Goal: Information Seeking & Learning: Find specific page/section

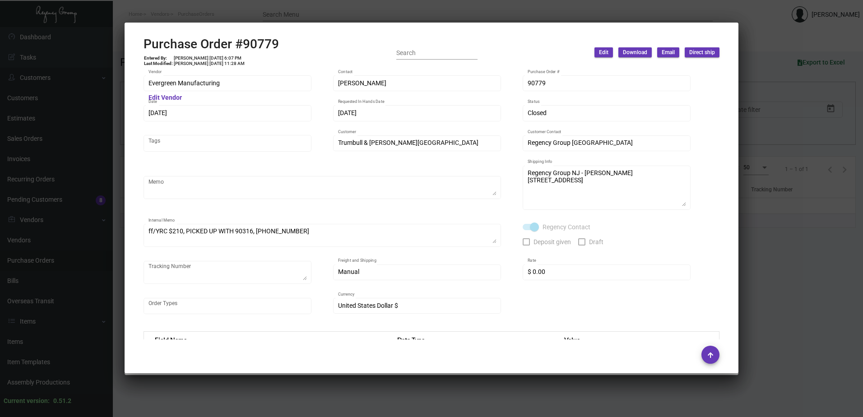
scroll to position [441, 0]
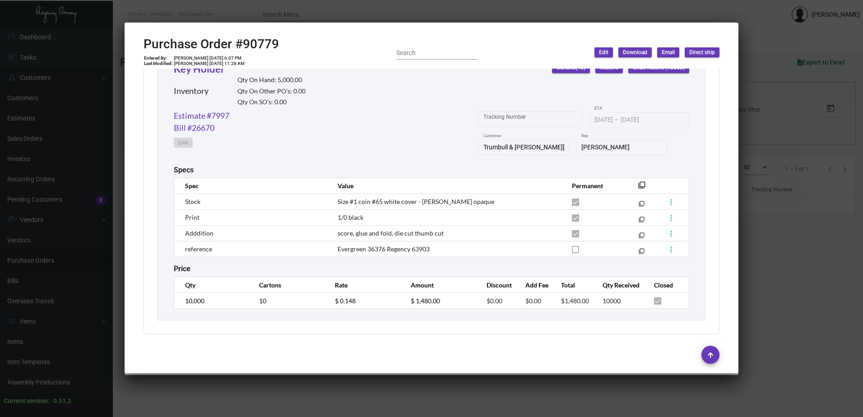
click at [97, 168] on div at bounding box center [431, 208] width 863 height 417
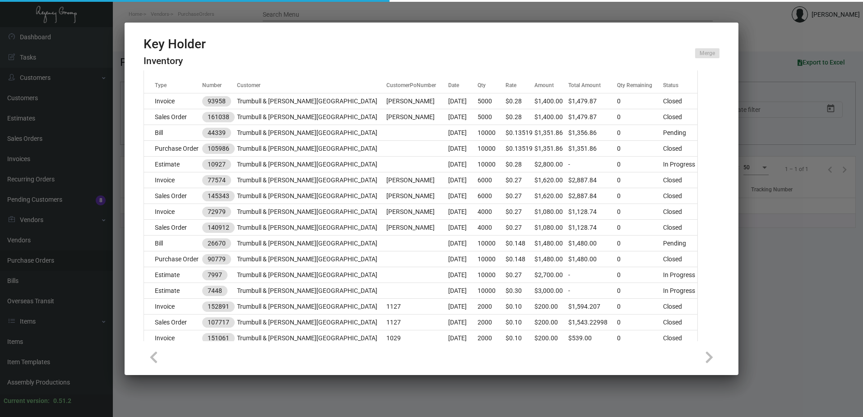
click at [28, 272] on div at bounding box center [431, 208] width 863 height 417
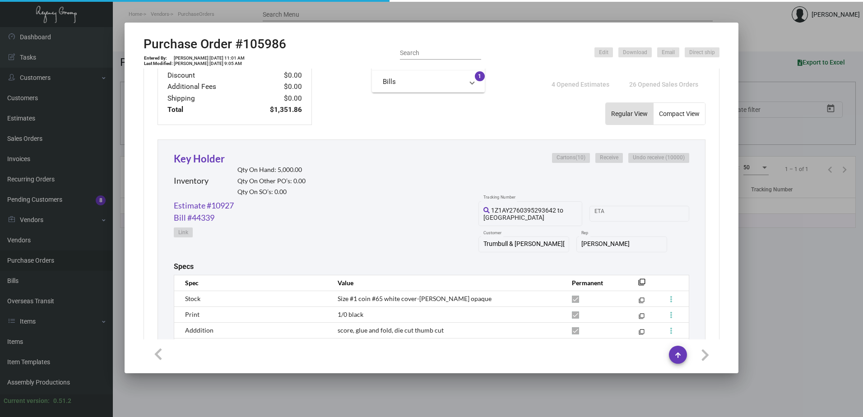
click at [19, 341] on div at bounding box center [431, 208] width 863 height 417
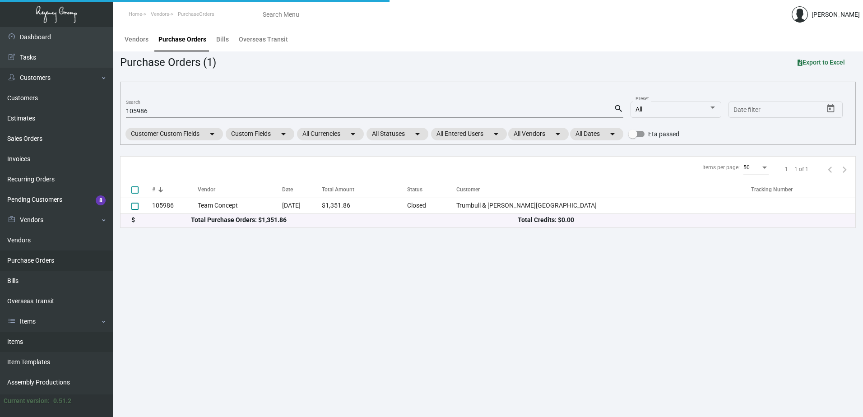
click at [23, 343] on link "Items" at bounding box center [56, 342] width 113 height 20
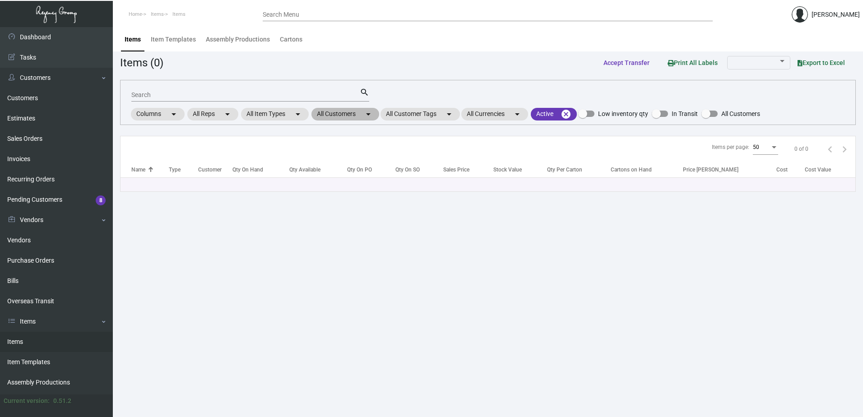
click at [362, 112] on mat-chip "All Customers arrow_drop_down" at bounding box center [346, 114] width 68 height 13
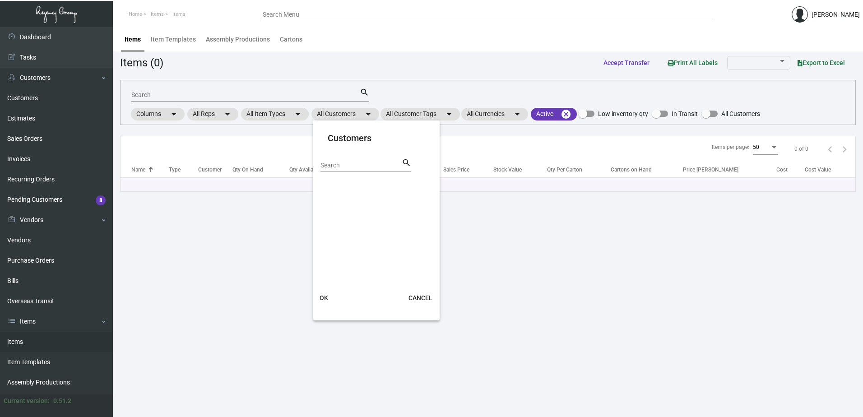
click at [346, 164] on input "Search" at bounding box center [361, 165] width 81 height 7
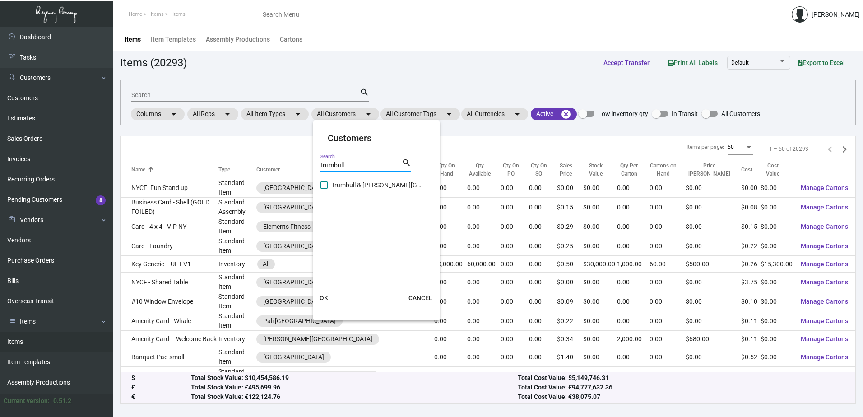
type input "trumbull"
click at [358, 182] on span "Trumbull & [PERSON_NAME][GEOGRAPHIC_DATA]" at bounding box center [376, 185] width 90 height 11
click at [324, 189] on input "Trumbull & [PERSON_NAME][GEOGRAPHIC_DATA]" at bounding box center [324, 189] width 0 height 0
checkbox input "true"
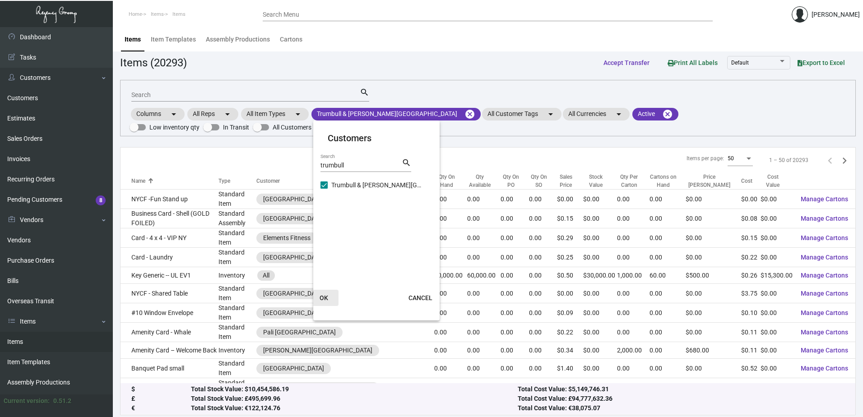
click at [327, 299] on span "OK" at bounding box center [324, 297] width 9 height 7
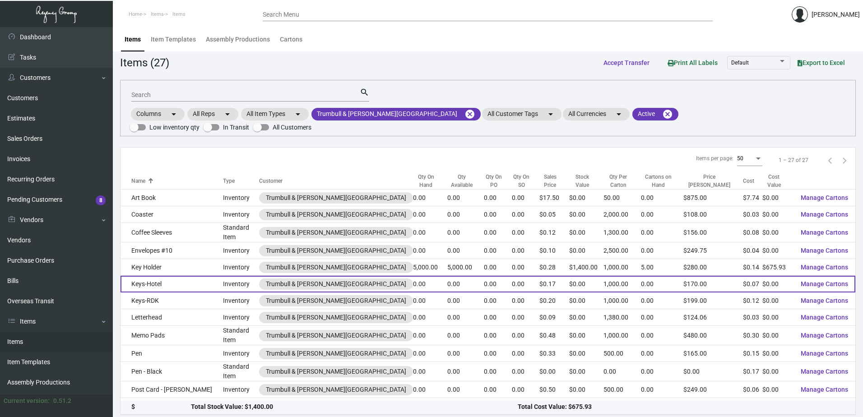
click at [165, 276] on td "Keys-Hotel" at bounding box center [172, 284] width 103 height 17
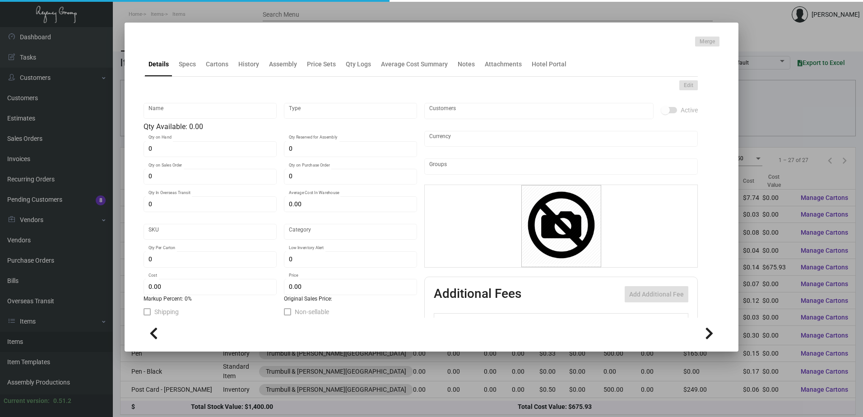
type input "Keys-Hotel"
type input "Inventory"
type input "$ 0.066"
type input "3219"
type input "Standard"
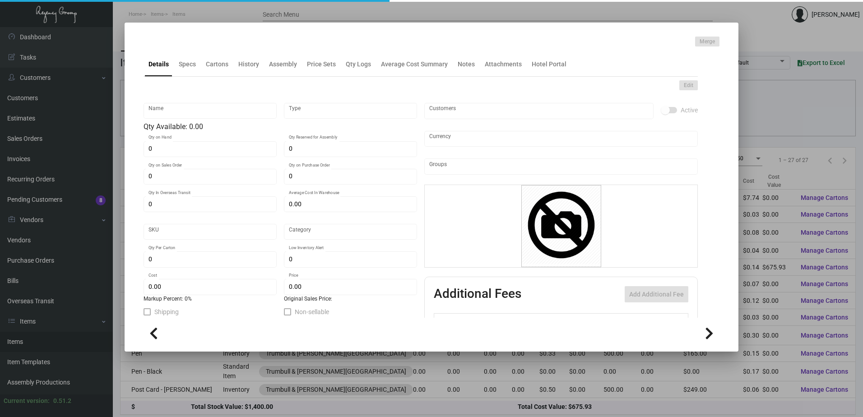
type input "1,000"
type input "3,000"
type input "$ 0.066"
type input "$ 0.17"
type textarea "Keys-Hotel: size cr80 #30 mill white gloss laminated plastic, printing 4/1, 1/2…"
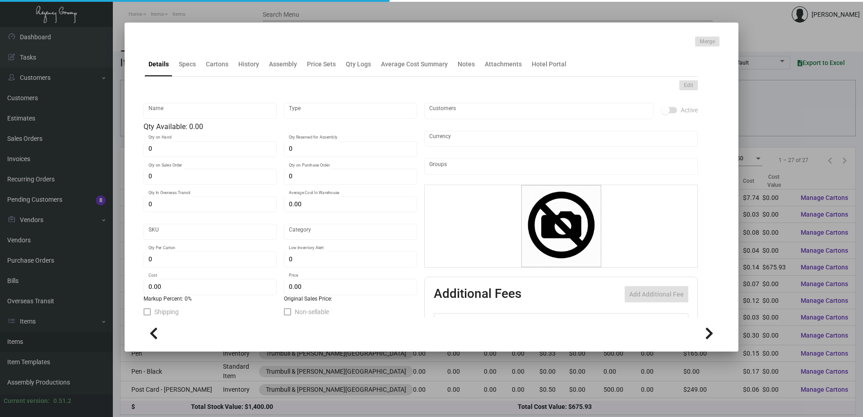
type textarea "Keys: size cr80 #30 mill white gloss laminated plastic, printing 4/1, 1/2" loco…"
checkbox input "true"
type input "United States Dollar $"
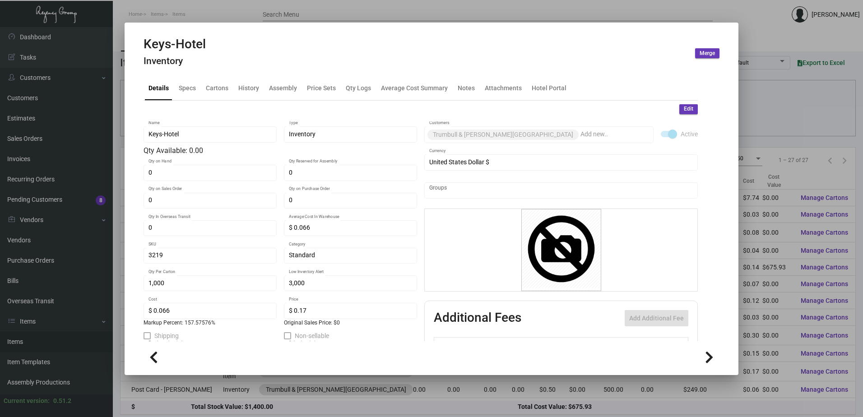
click at [196, 77] on mat-tab-group "Details Specs Cartons History Assembly Price Sets Qty Logs Average Cost Summary…" at bounding box center [421, 205] width 576 height 271
drag, startPoint x: 188, startPoint y: 77, endPoint x: 189, endPoint y: 91, distance: 14.1
click at [188, 79] on div "Specs" at bounding box center [187, 88] width 24 height 22
click at [189, 91] on div "Specs" at bounding box center [187, 87] width 17 height 9
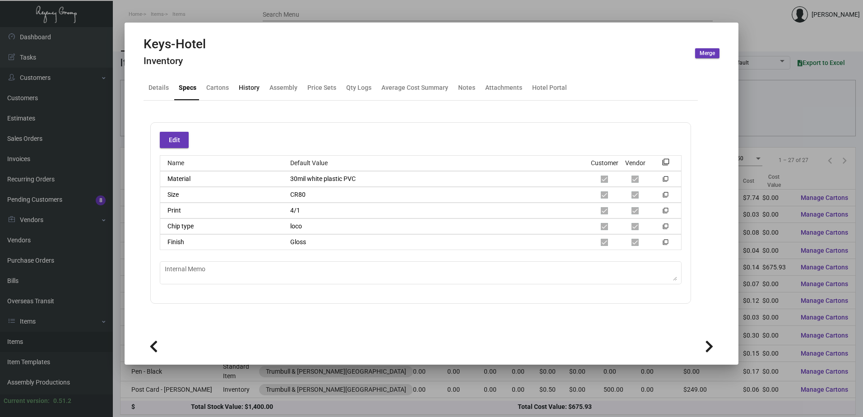
click at [246, 88] on div "History" at bounding box center [249, 87] width 21 height 9
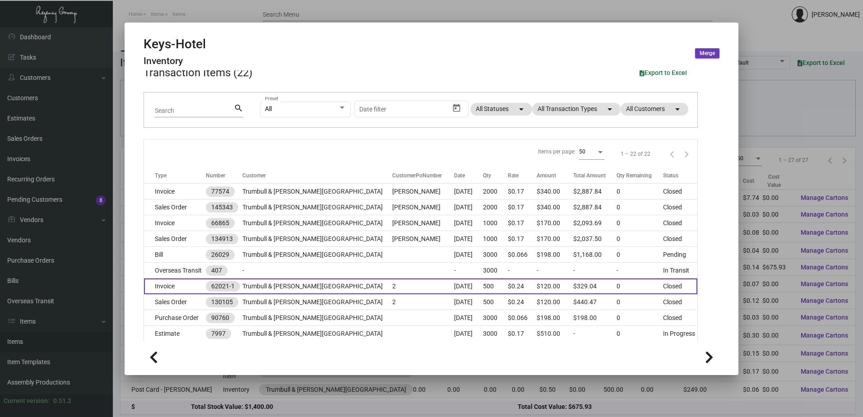
scroll to position [90, 0]
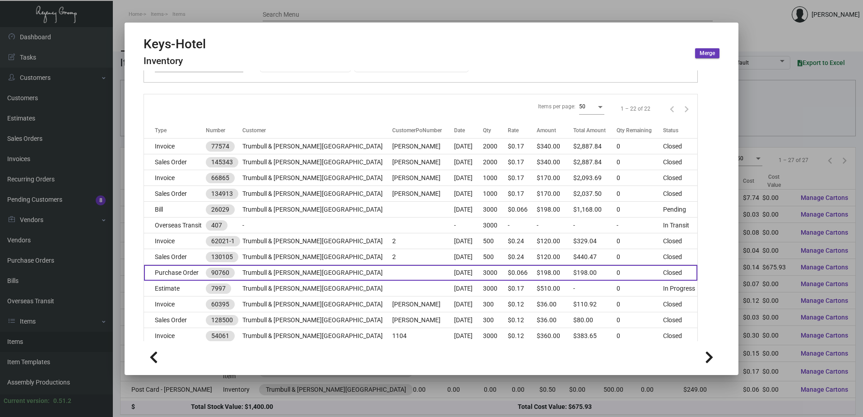
click at [289, 267] on td "Trumbull & [PERSON_NAME][GEOGRAPHIC_DATA]" at bounding box center [318, 273] width 150 height 16
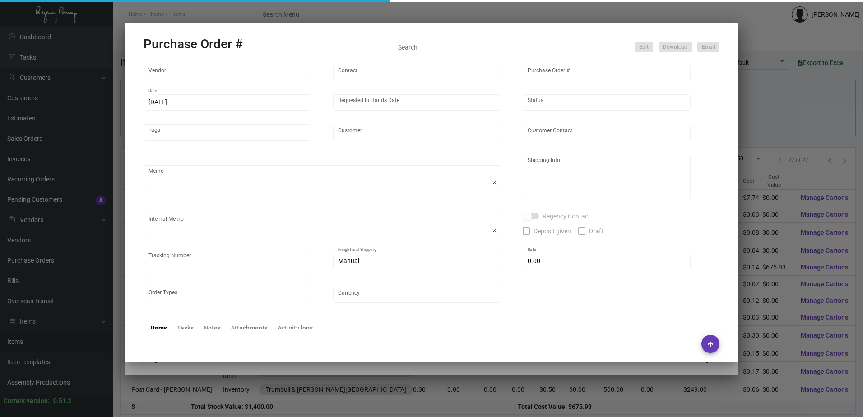
type input "Nexqo"
type input "[PERSON_NAME]"
type input "90760"
type input "[DATE]"
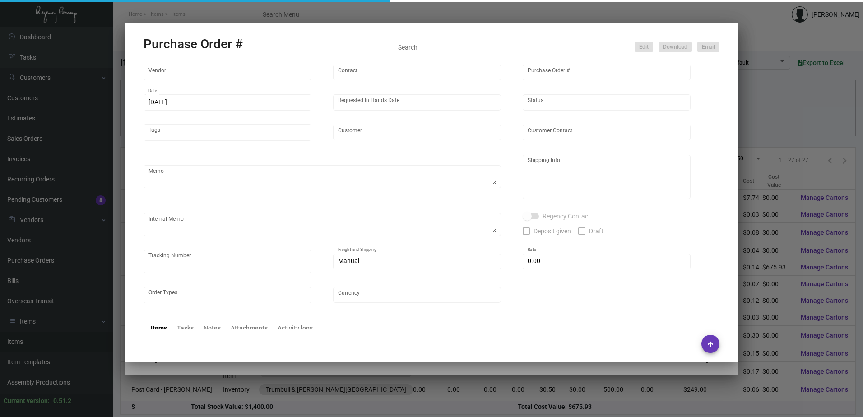
type input "Trumbull & [PERSON_NAME][GEOGRAPHIC_DATA]"
type textarea "By AIR"
type textarea "Regency Group NJ - [PERSON_NAME] [STREET_ADDRESS]"
checkbox input "true"
type input "$ 0.00"
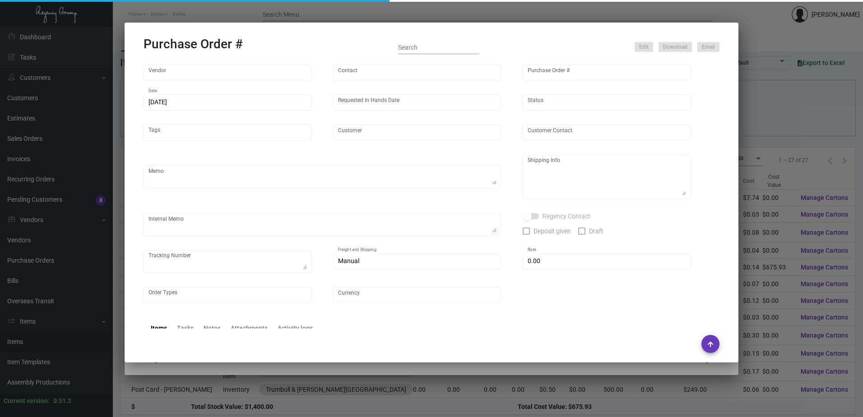
type input "United States Dollar $"
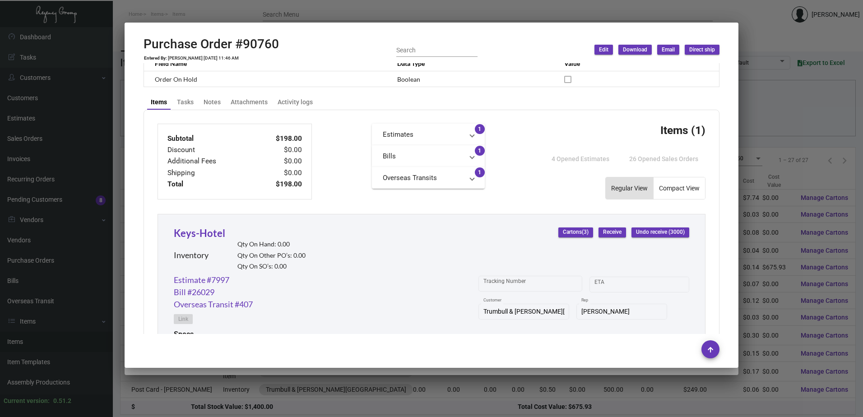
scroll to position [457, 0]
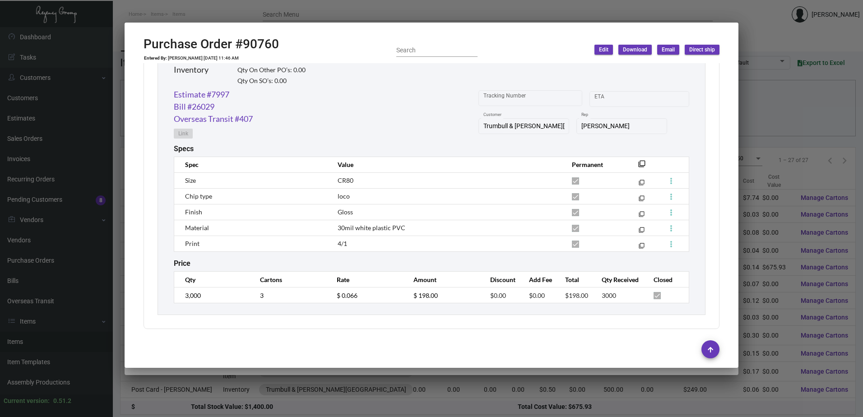
click at [251, 398] on div at bounding box center [431, 208] width 863 height 417
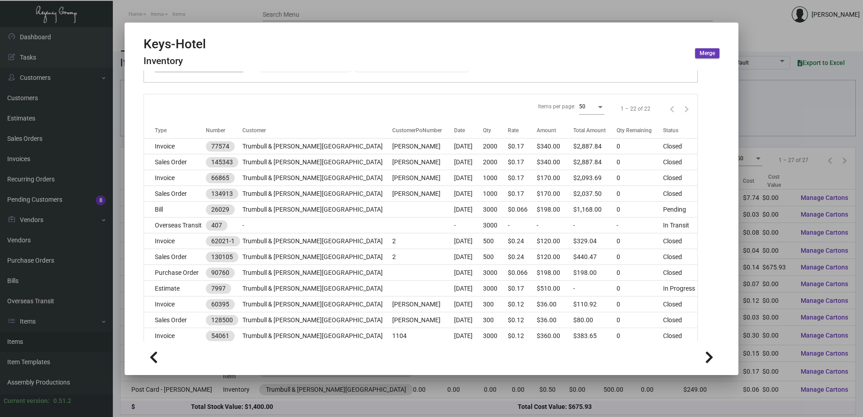
click at [286, 14] on div at bounding box center [431, 208] width 863 height 417
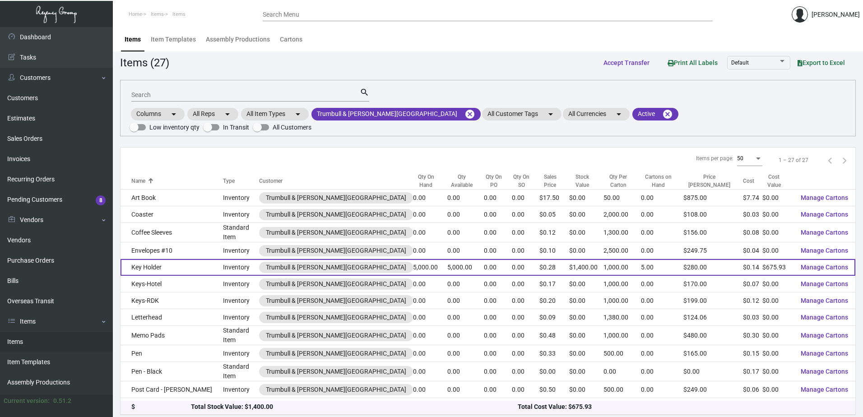
click at [168, 259] on td "Key Holder" at bounding box center [172, 267] width 103 height 17
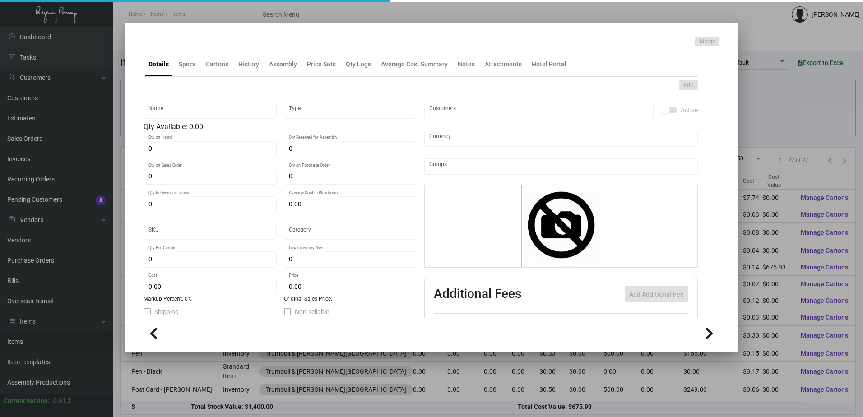
type input "Key Holder"
type input "Inventory"
type input "5,000"
type input "$ 0.14159"
type input "3218"
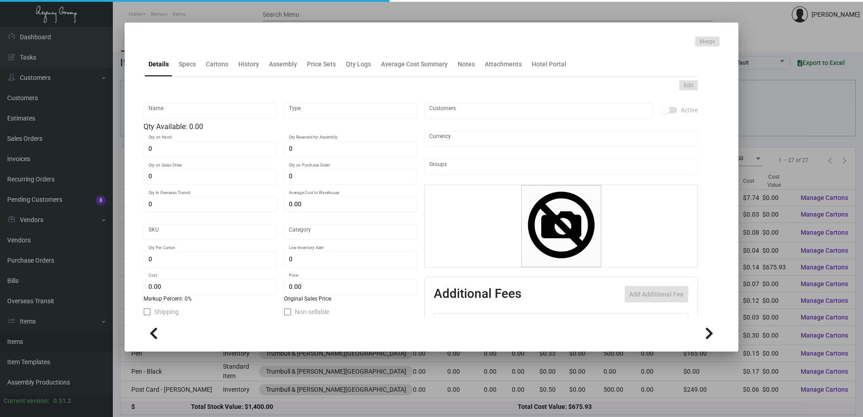
type input "Standard"
type input "1,000"
type input "3,000"
type input "$ 0.13519"
type input "$ 0.28"
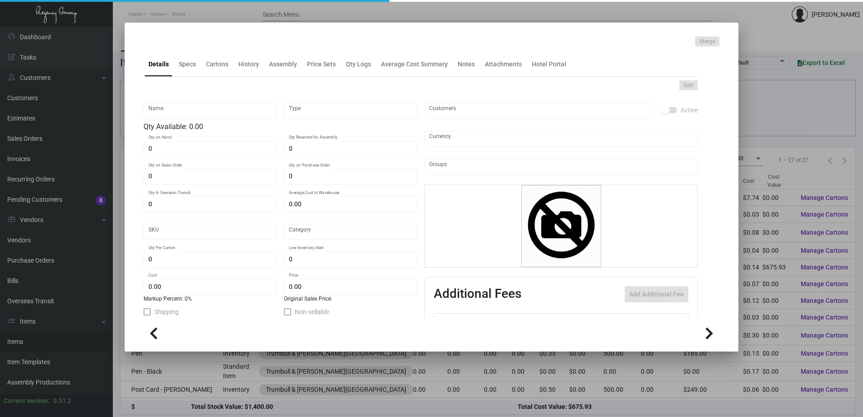
type textarea "Key holders: size #1 coin #65 white cover with die cut thumb cut, printing 1/0 …"
checkbox input "true"
type input "United States Dollar $"
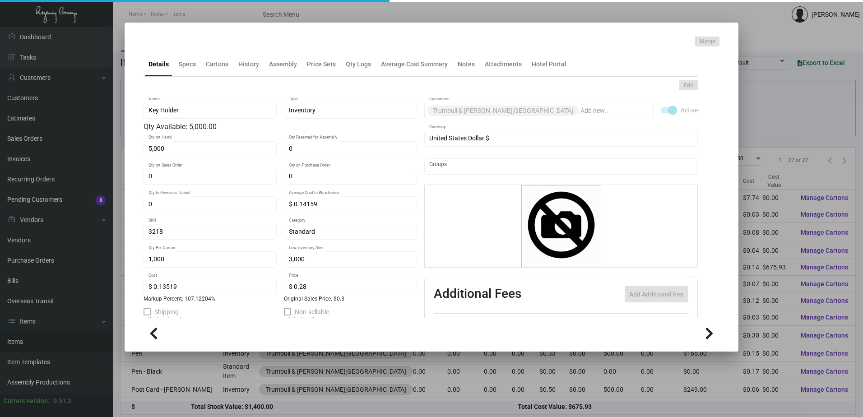
click at [246, 79] on div "Edit Key Holder Name Inventory Type Qty Available: 5,000.00 5,000 Qty on Hand 0…" at bounding box center [421, 249] width 555 height 345
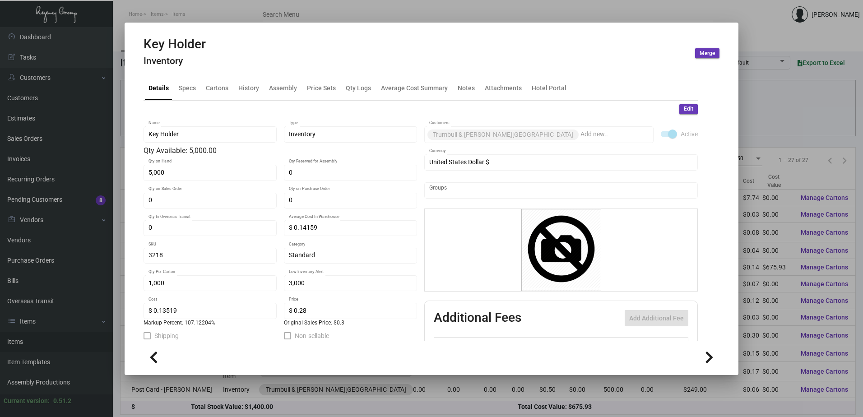
click at [248, 76] on div "Details Specs Cartons History Assembly Price Sets Qty Logs Average Cost Summary…" at bounding box center [421, 88] width 555 height 24
click at [249, 88] on div "History" at bounding box center [248, 87] width 21 height 9
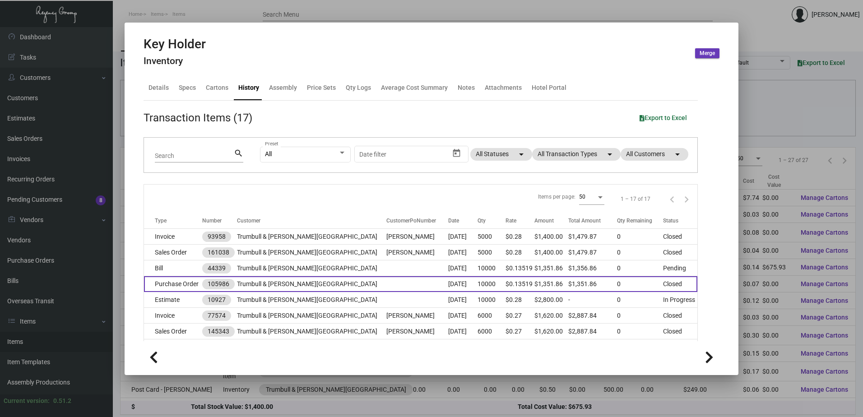
click at [312, 282] on td "Trumbull & [PERSON_NAME][GEOGRAPHIC_DATA]" at bounding box center [312, 284] width 150 height 16
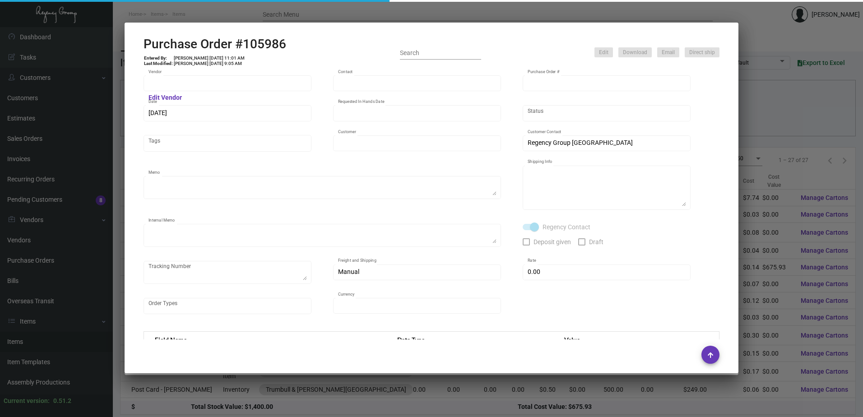
type input "Team Concept"
type input "[PERSON_NAME]"
type input "105986"
type input "[DATE]"
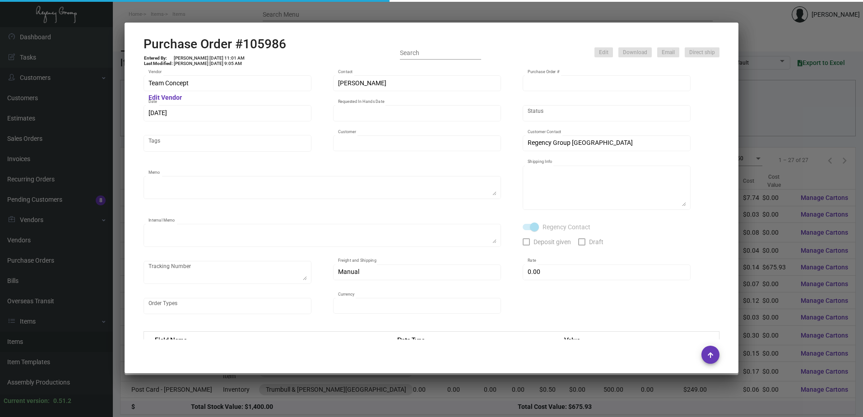
type input "Trumbull & [PERSON_NAME][GEOGRAPHIC_DATA]"
type textarea "***ANY PRICE DISCREPANCY MUST BE CALLED OUT PRIOR TO PROCEEDING WITH THIS ORDER…"
type textarea "Regency Group NJ - [PERSON_NAME] [STREET_ADDRESS]"
type textarea "[DATE] Shipped from Team Concept by UPS Ground Cost $92.70 to [GEOGRAPHIC_DATA]"
checkbox input "true"
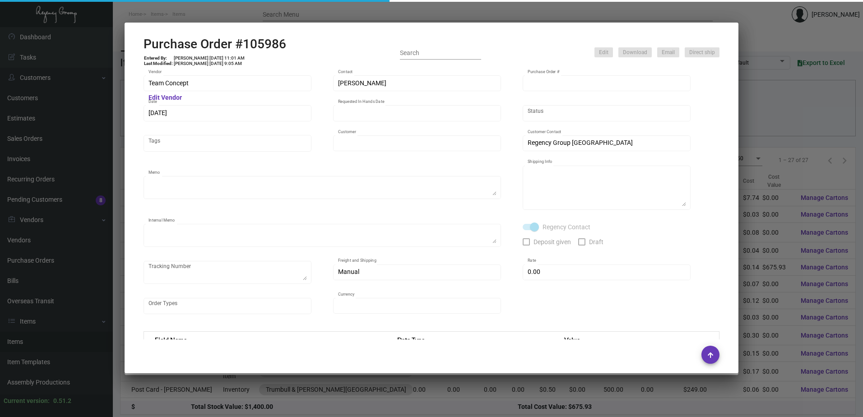
type input "$ 0.00"
type input "United States Dollar $"
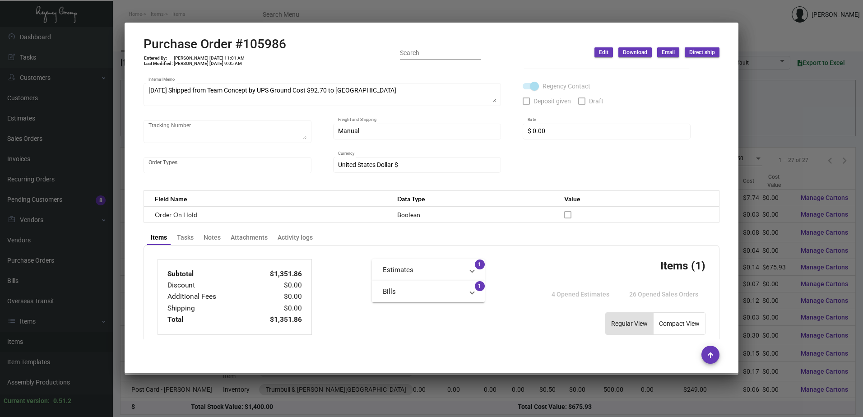
scroll to position [271, 0]
